Goal: Communication & Community: Answer question/provide support

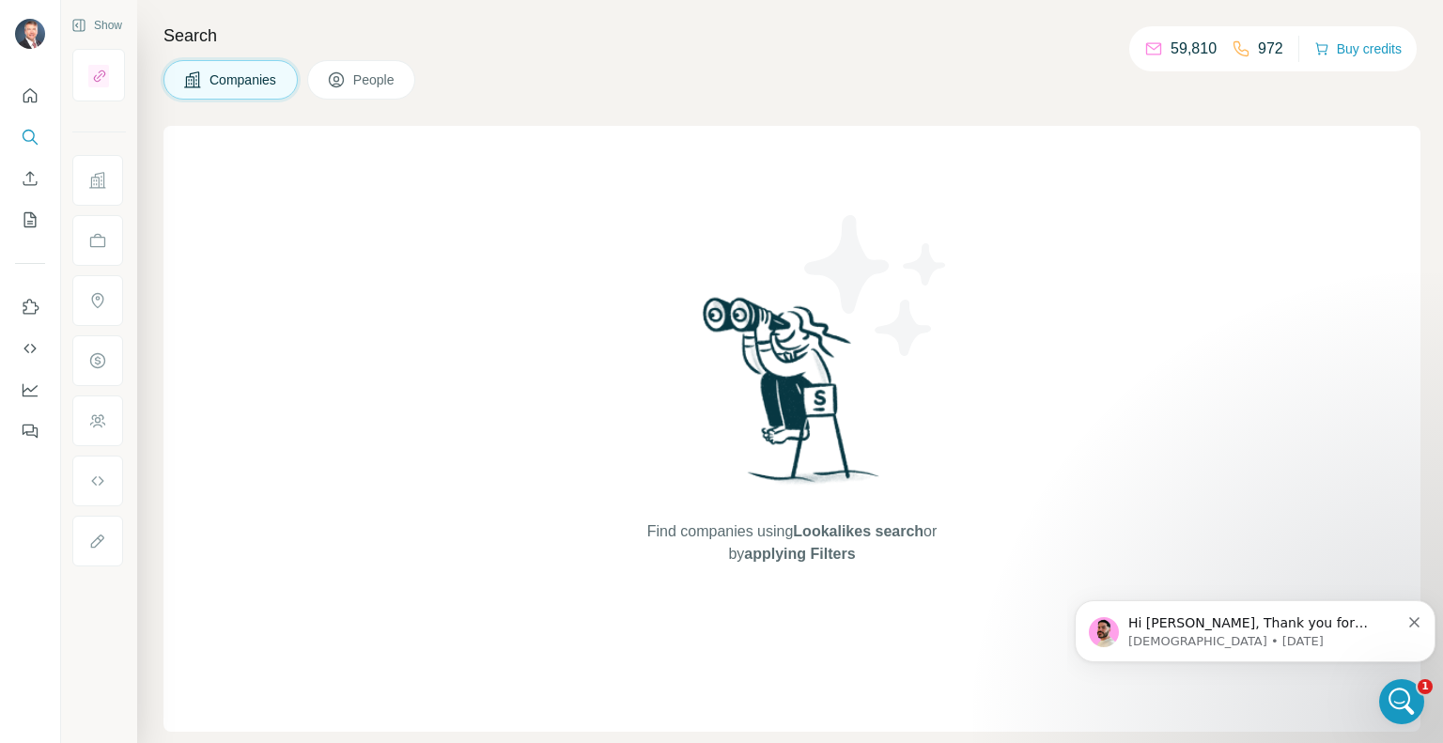
click at [1269, 641] on p "[DEMOGRAPHIC_DATA] • [DATE]" at bounding box center [1263, 641] width 271 height 17
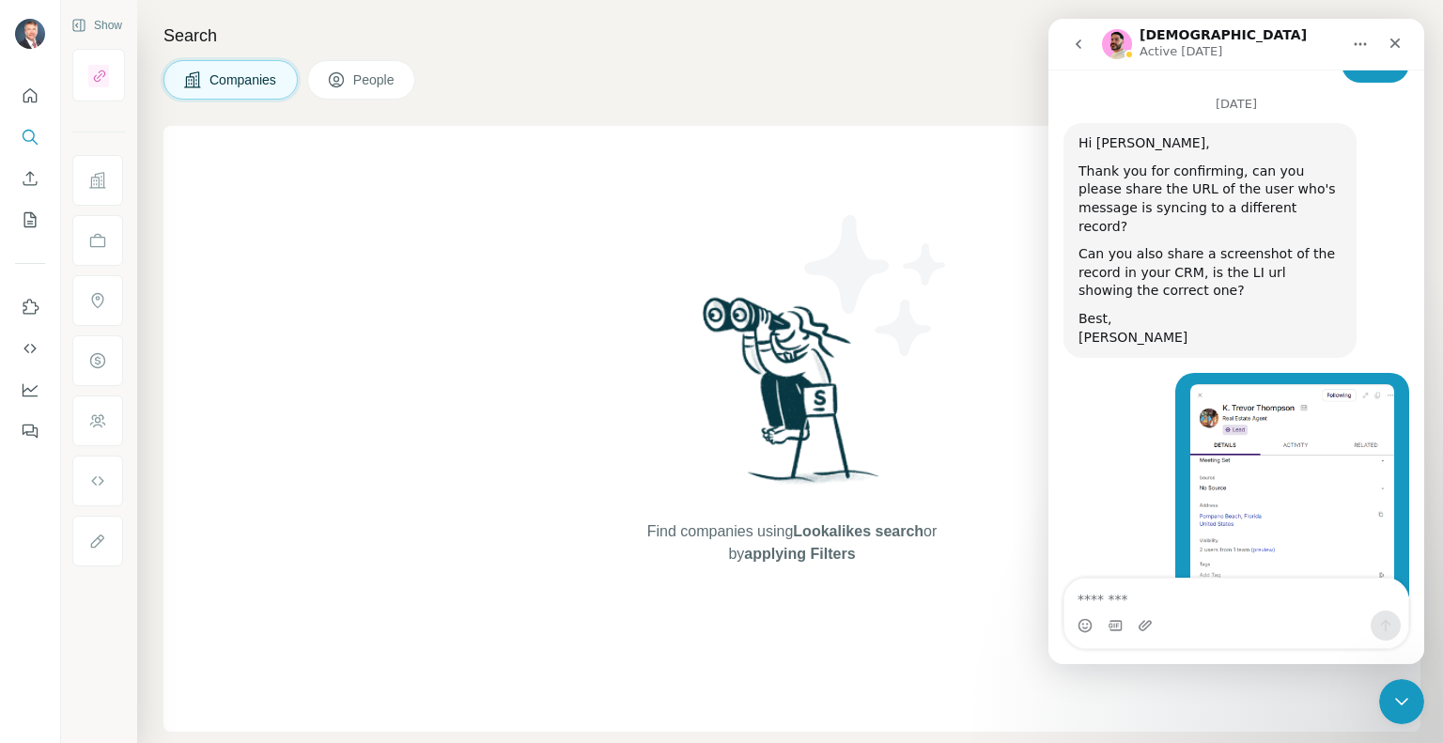
scroll to position [4961, 0]
